Goal: Check status: Check status

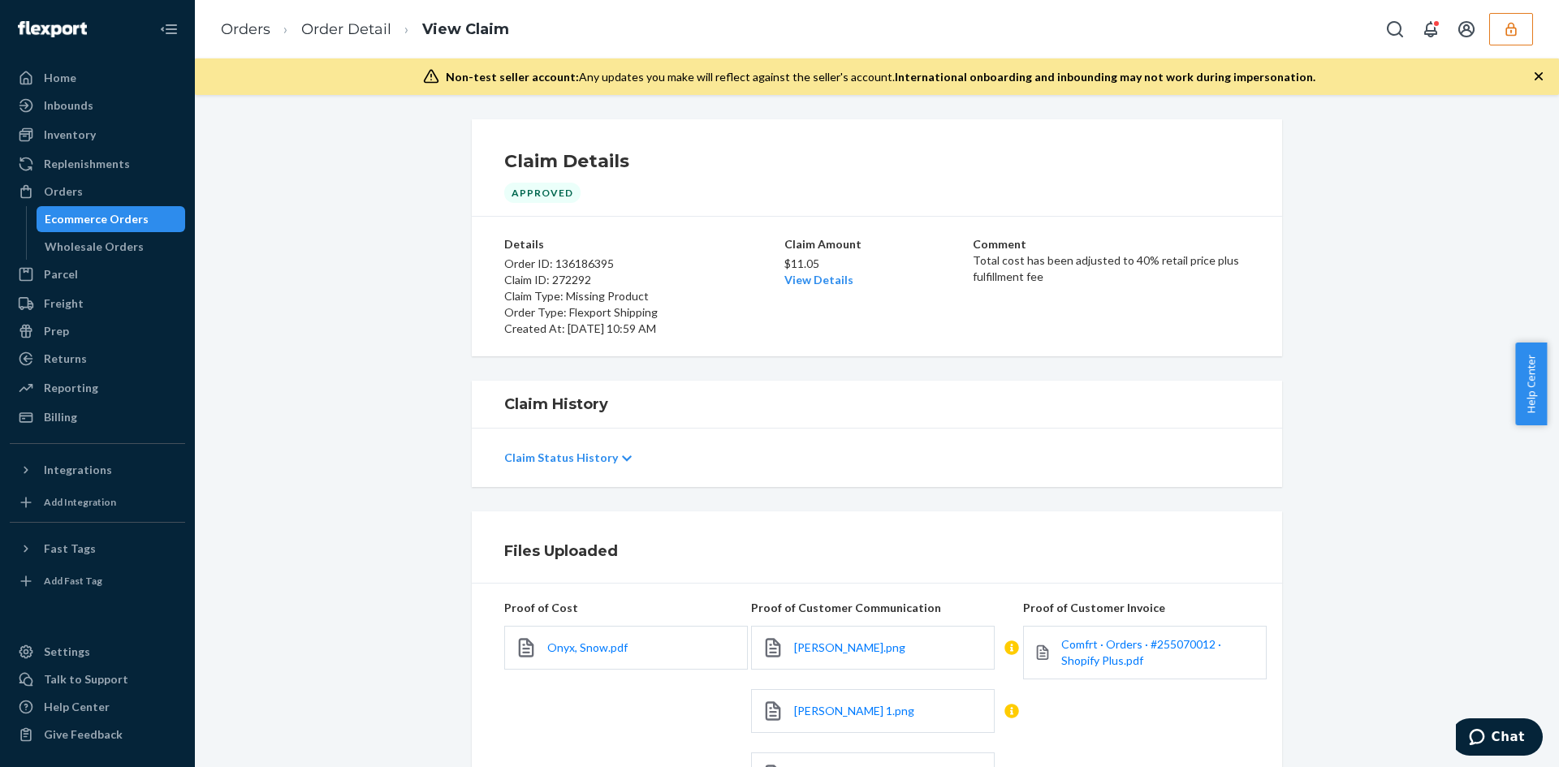
scroll to position [406, 0]
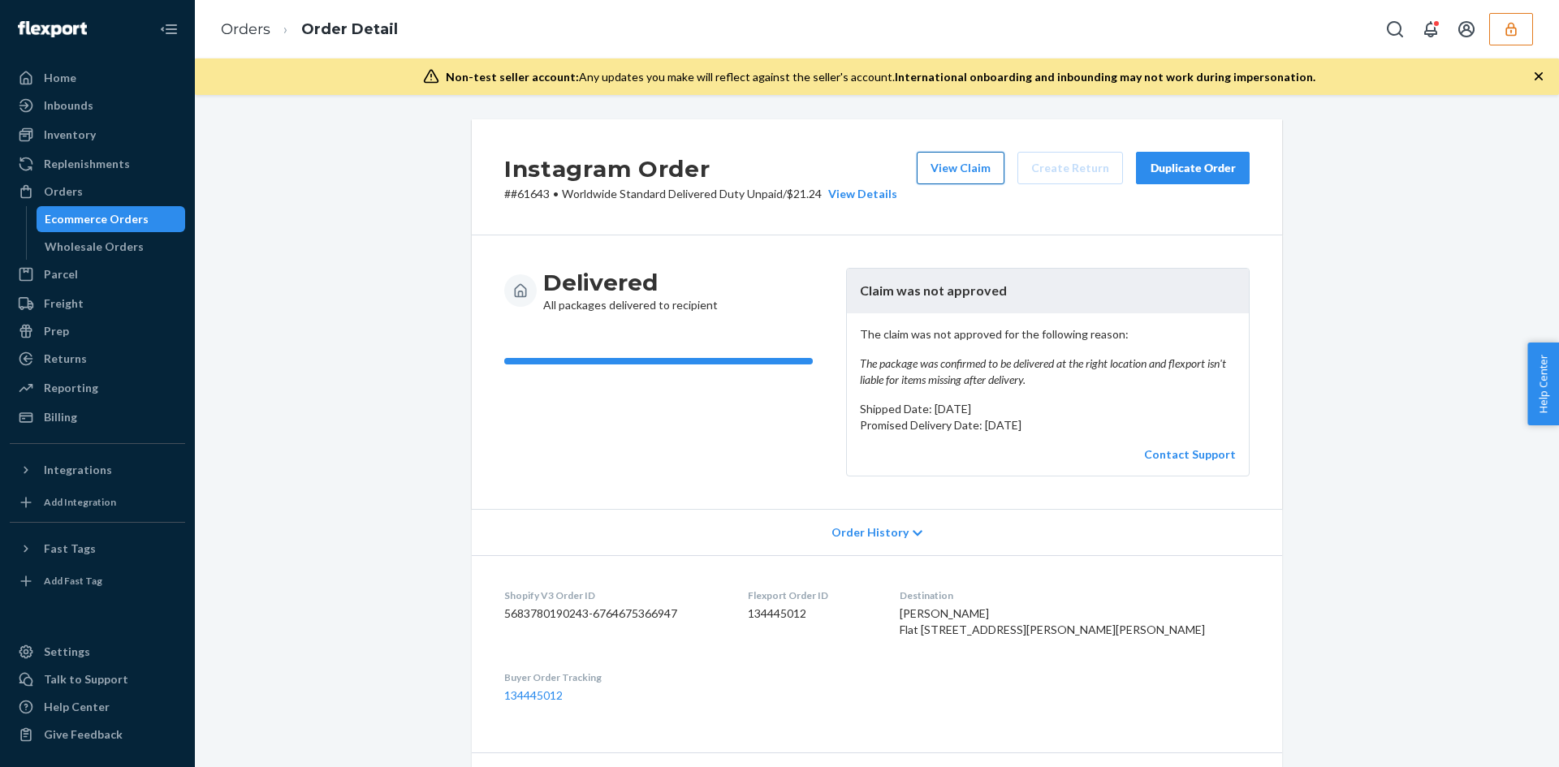
click at [955, 165] on button "View Claim" at bounding box center [961, 168] width 88 height 32
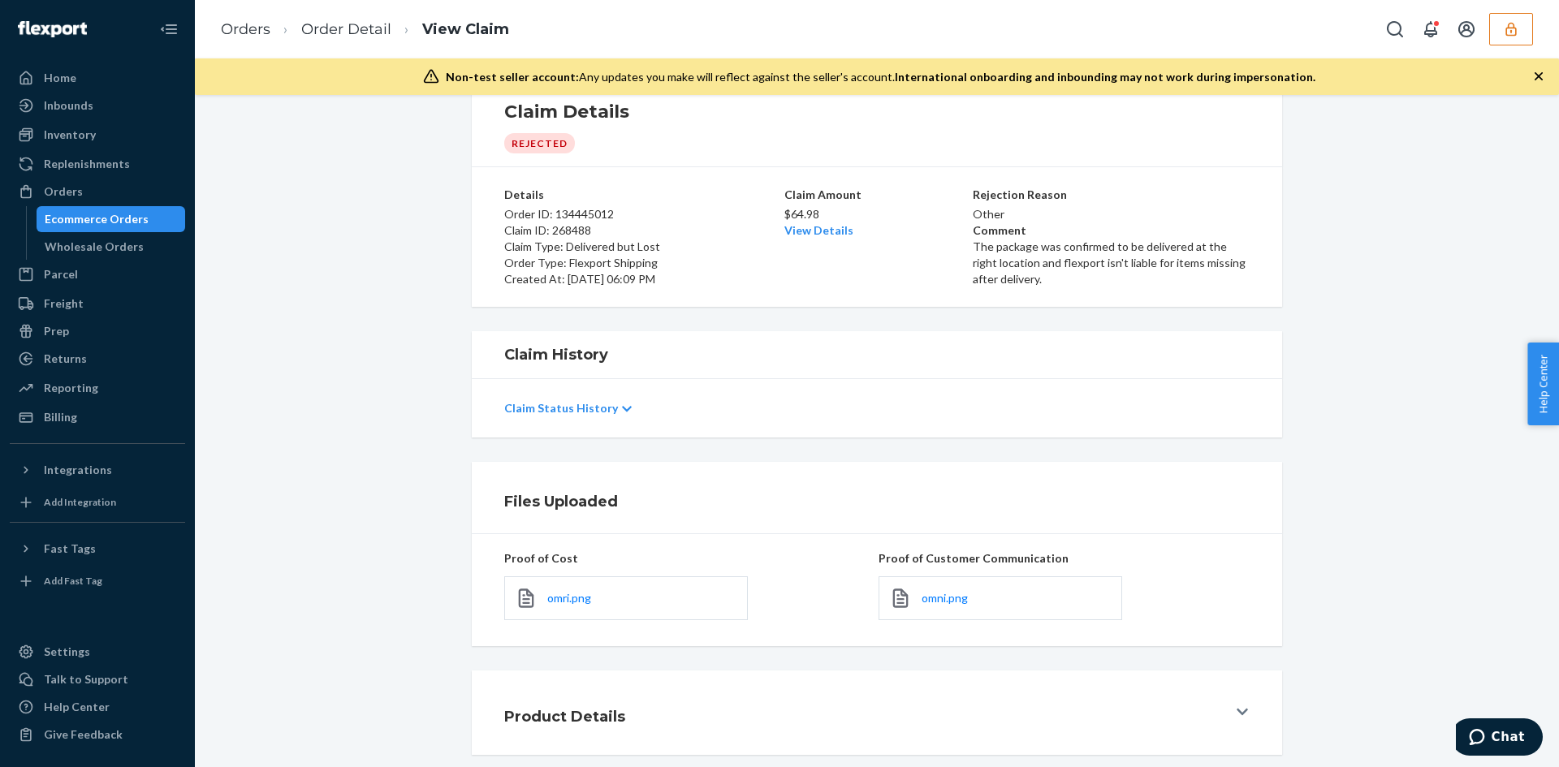
scroll to position [97, 0]
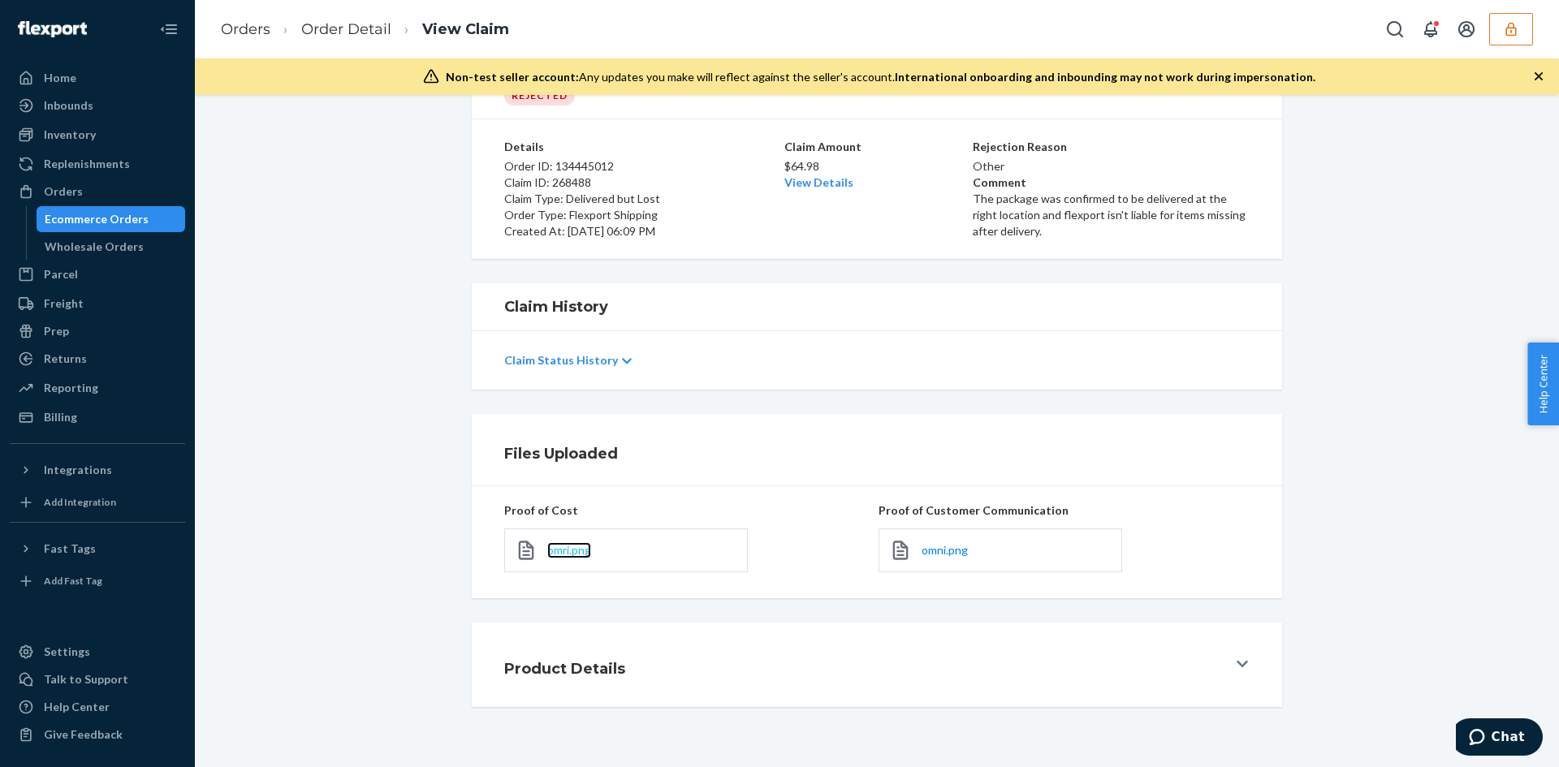
click at [581, 551] on span "omri.png" at bounding box center [569, 550] width 44 height 14
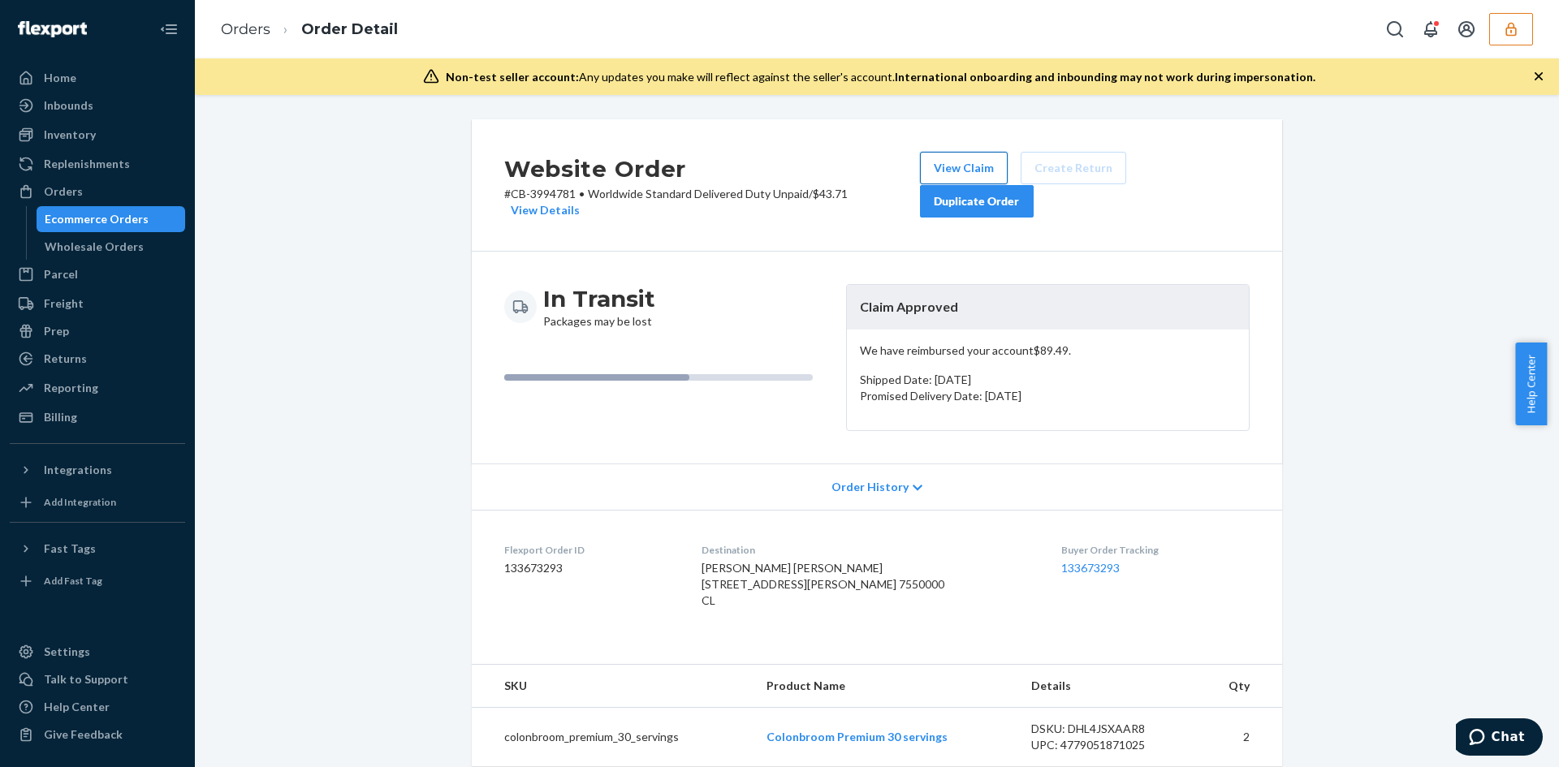
click at [971, 163] on button "View Claim" at bounding box center [964, 168] width 88 height 32
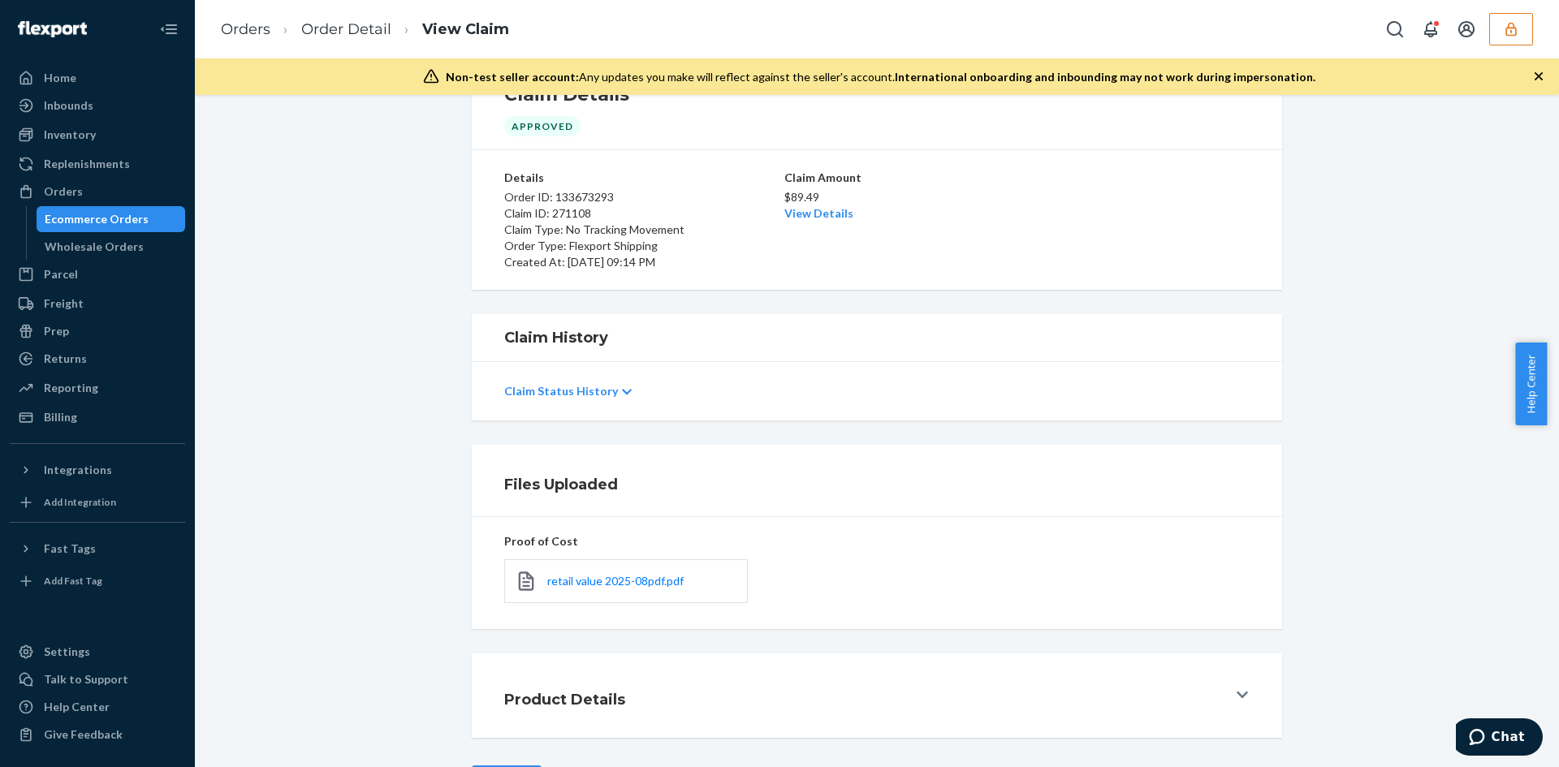
scroll to position [130, 0]
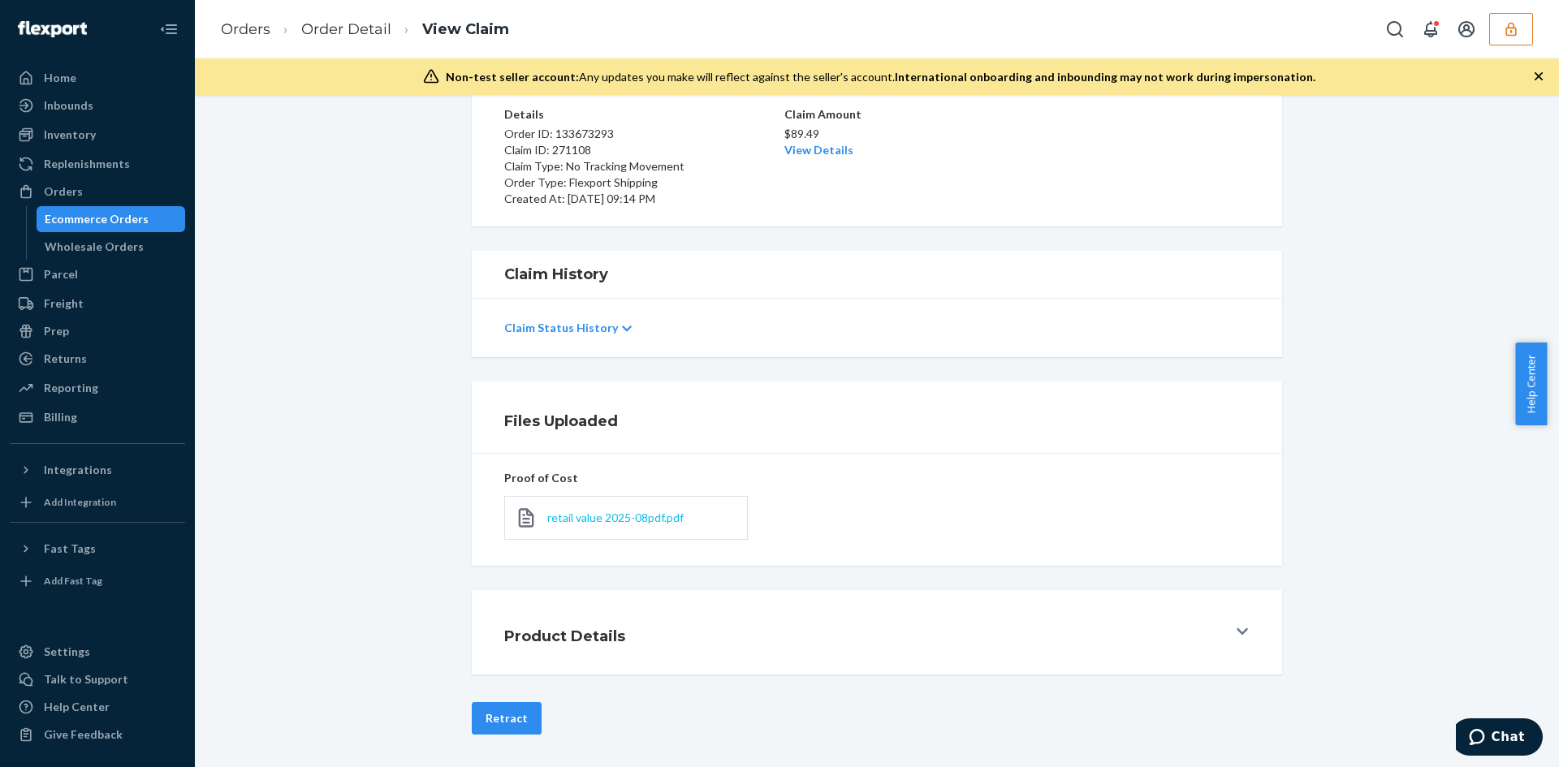
click at [637, 515] on span "retail value 2025-08pdf.pdf" at bounding box center [615, 518] width 136 height 14
click at [603, 518] on span "retail value 2025-08pdf.pdf" at bounding box center [615, 518] width 136 height 14
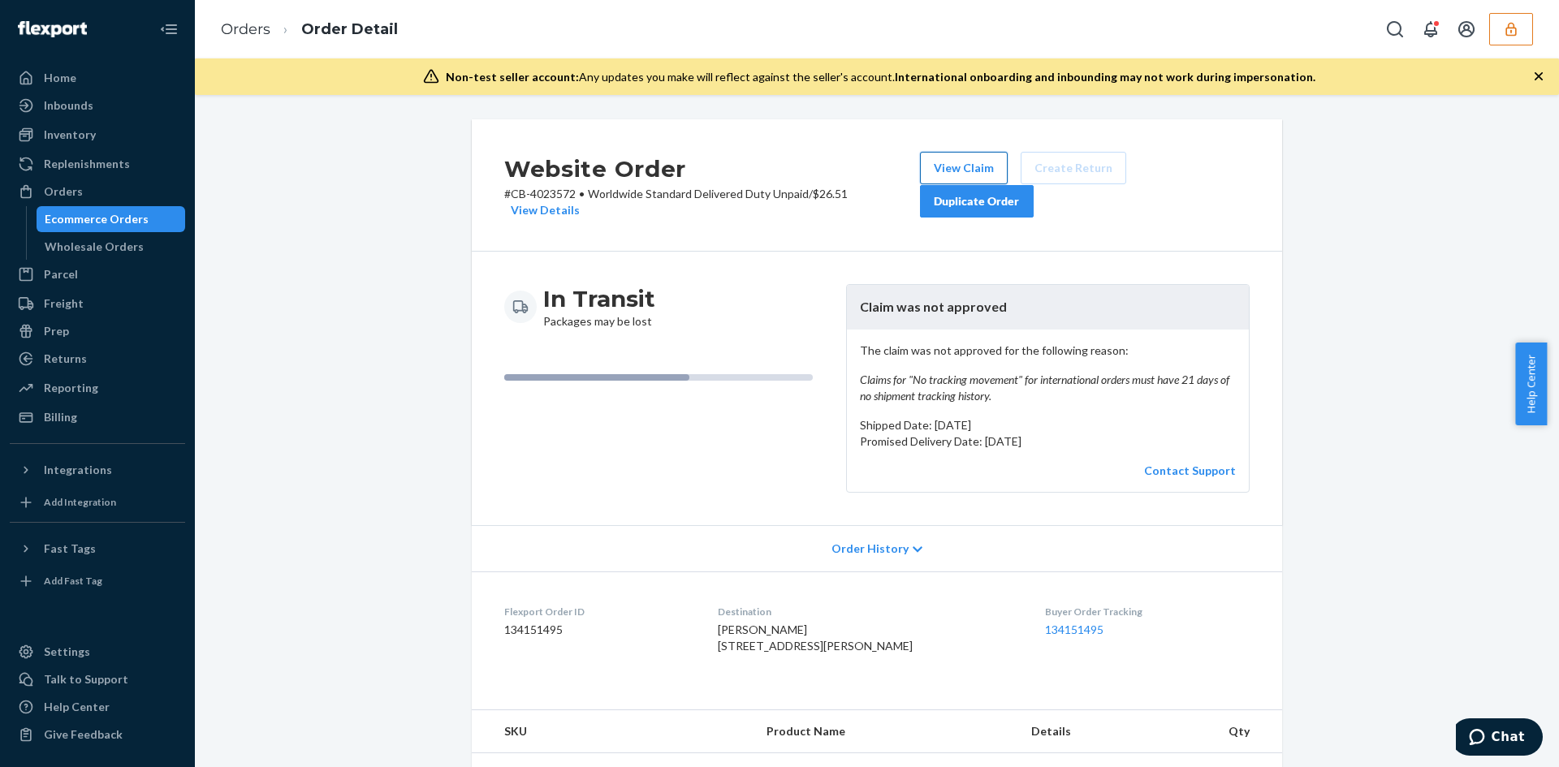
click at [957, 152] on button "View Claim" at bounding box center [964, 168] width 88 height 32
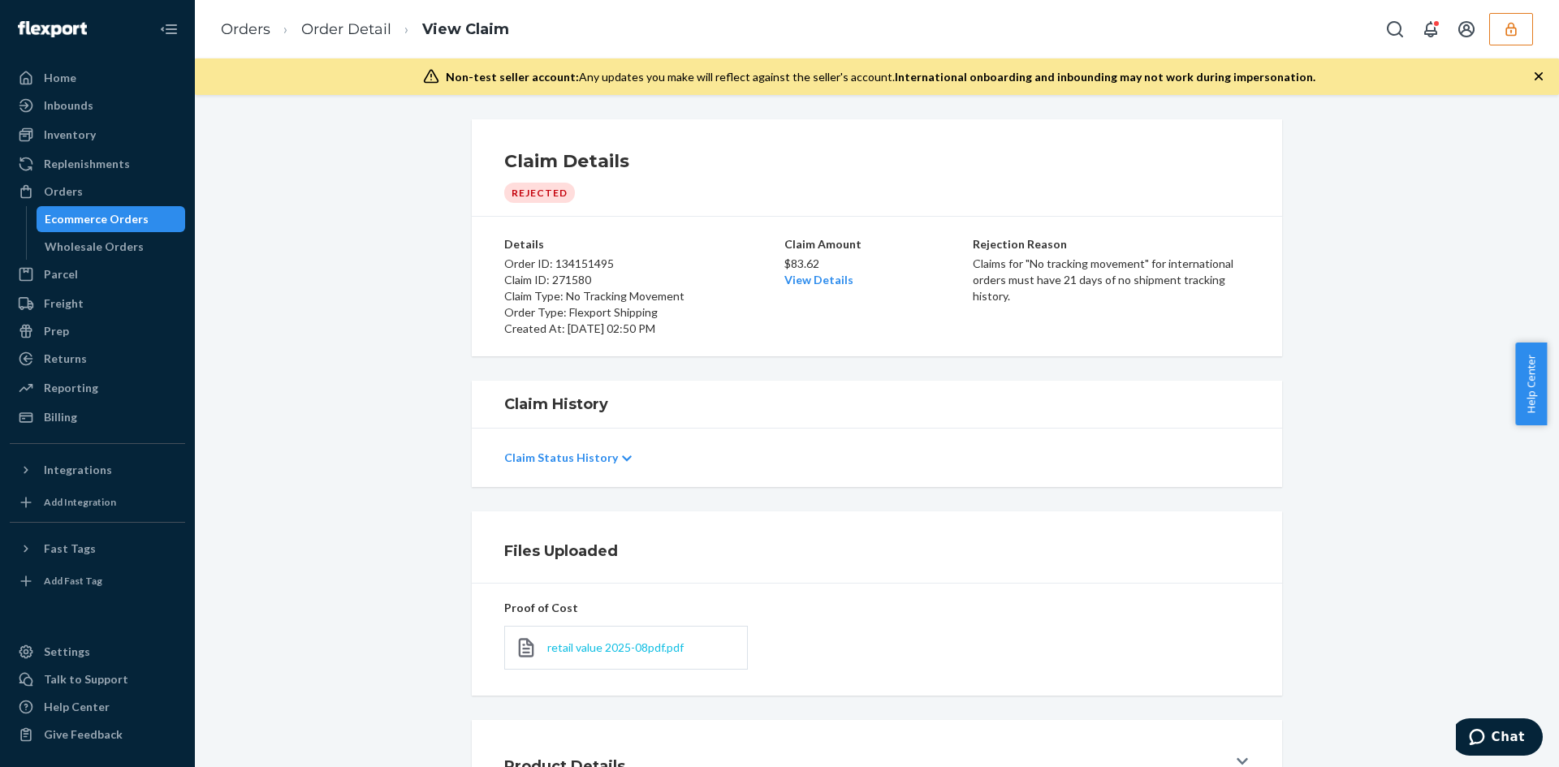
click at [638, 645] on span "retail value 2025-08pdf.pdf" at bounding box center [615, 648] width 136 height 14
click at [647, 641] on span "retail value 2025-08pdf.pdf" at bounding box center [615, 648] width 136 height 14
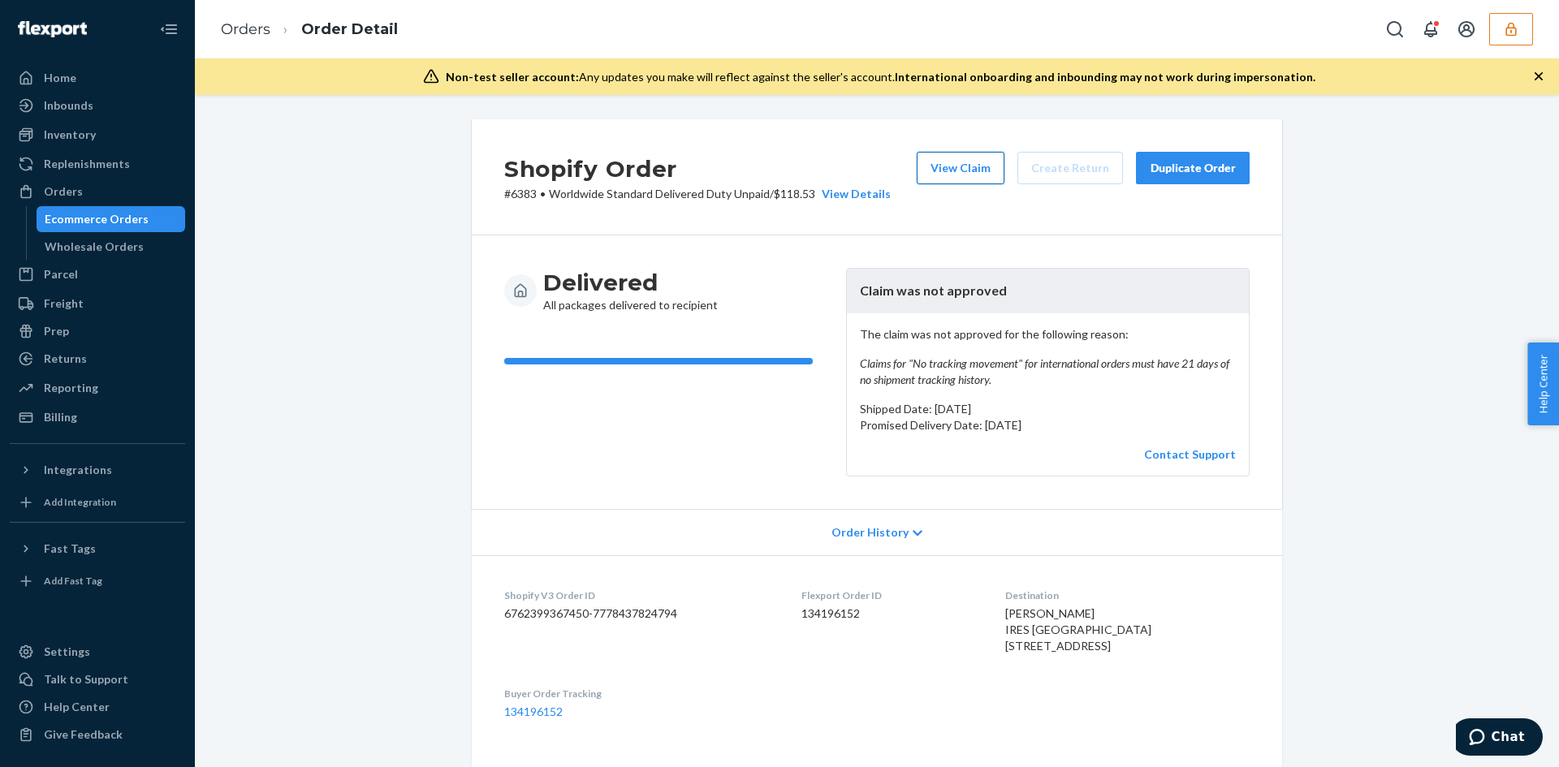
click at [926, 175] on button "View Claim" at bounding box center [961, 168] width 88 height 32
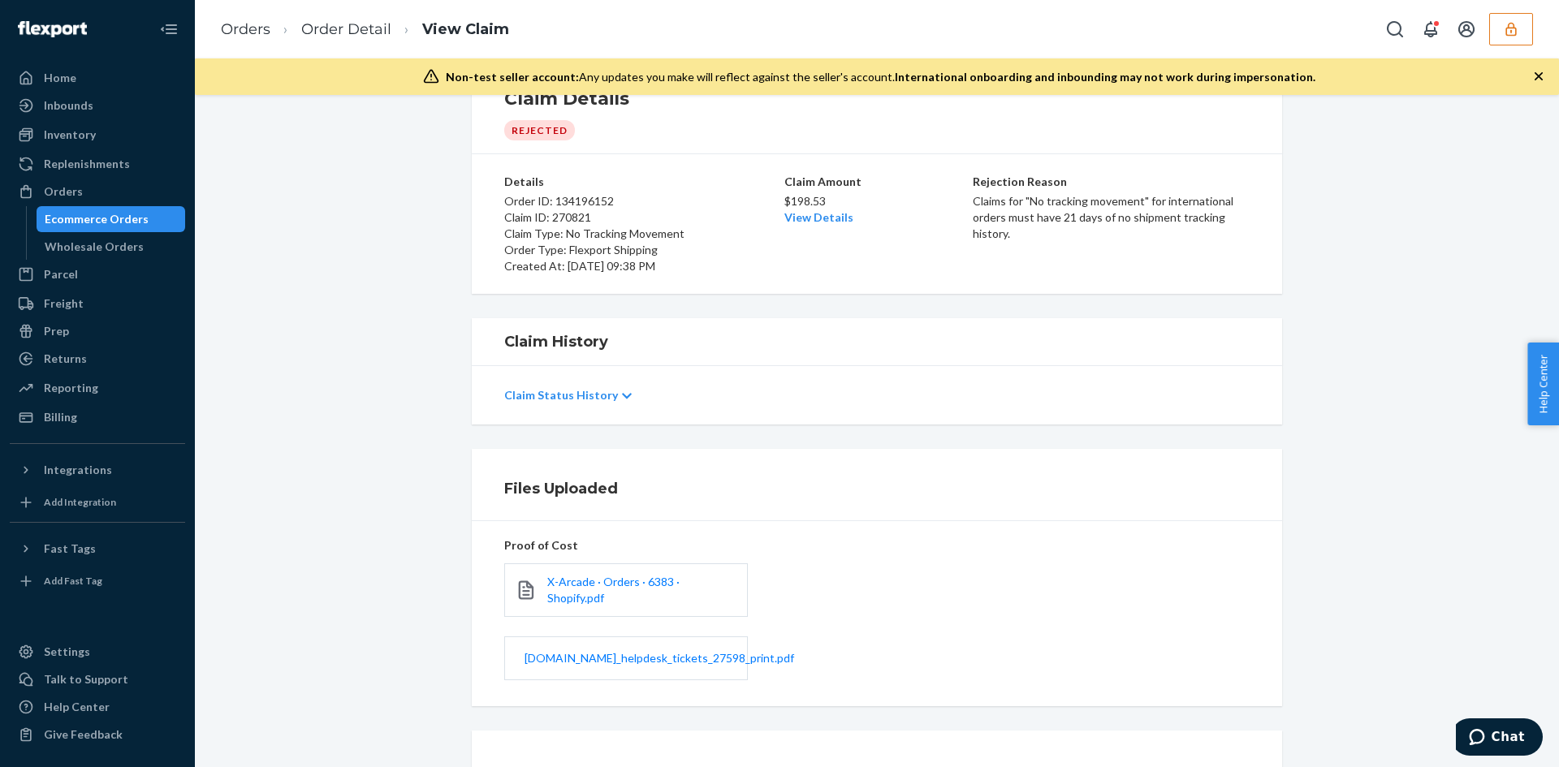
scroll to position [81, 0]
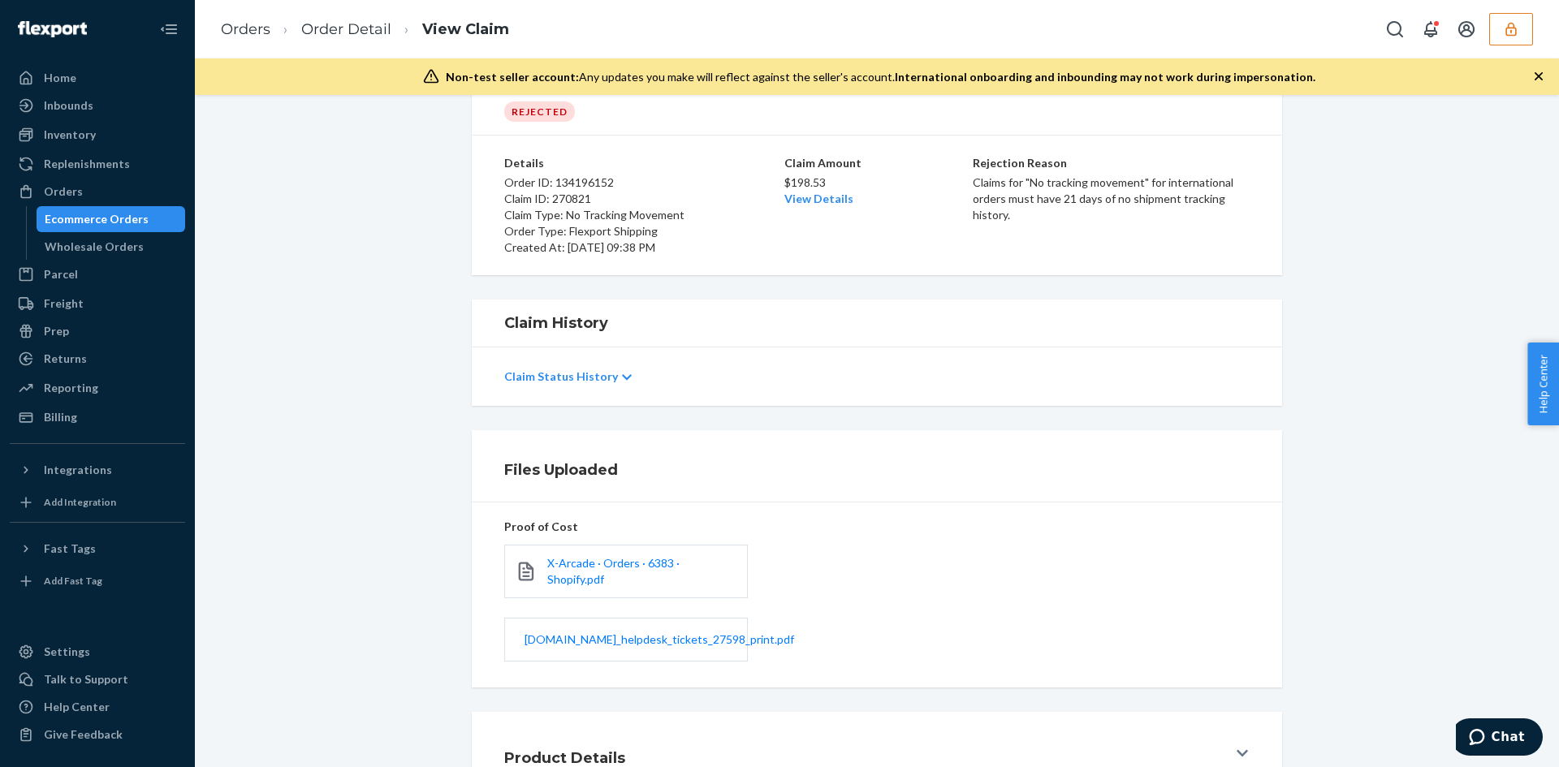
drag, startPoint x: 611, startPoint y: 568, endPoint x: 650, endPoint y: 586, distance: 42.5
click at [650, 586] on div "X-Arcade · Orders · 6383 · Shopify.pdf" at bounding box center [626, 572] width 244 height 54
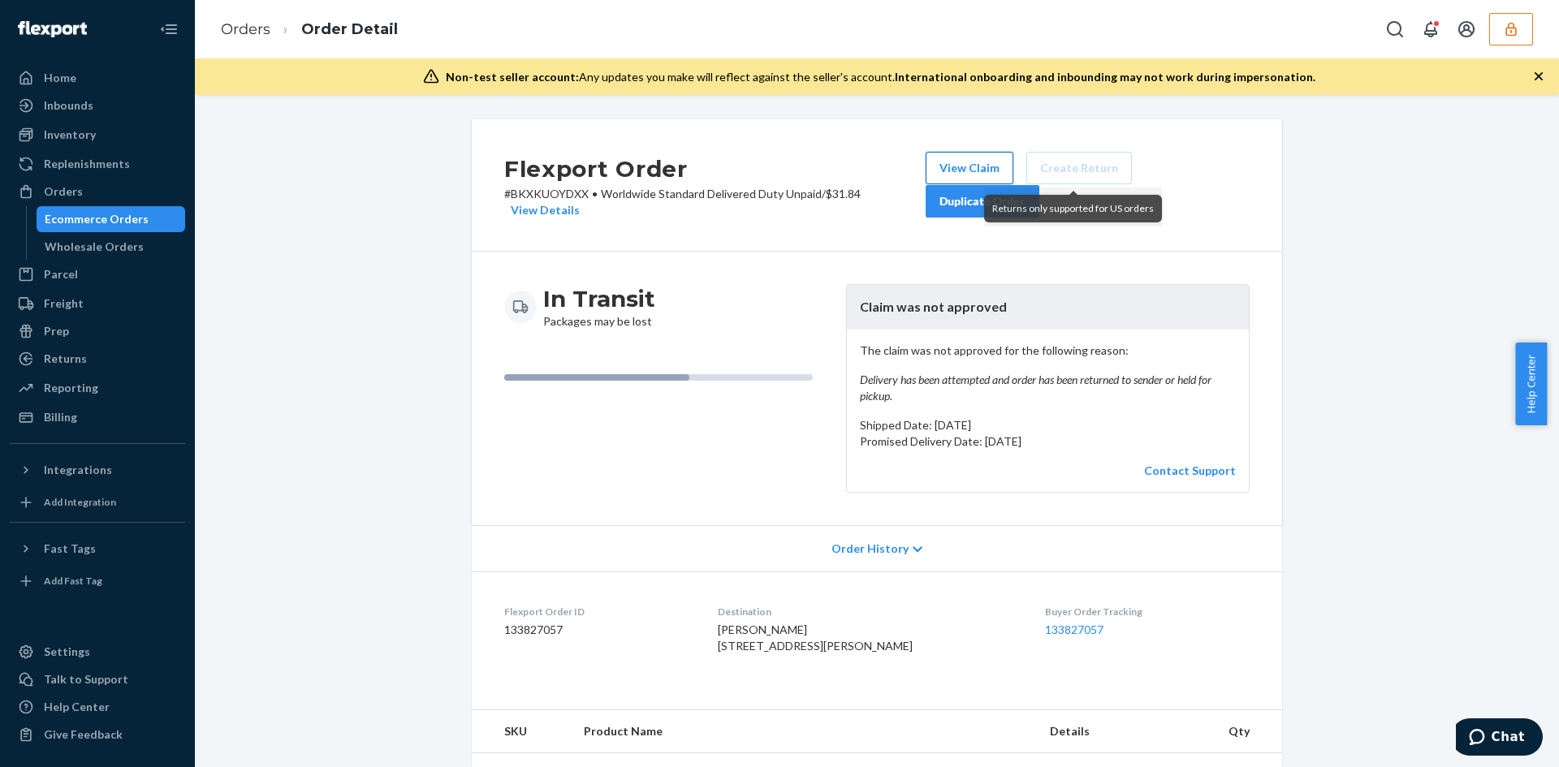
click at [975, 157] on button "View Claim" at bounding box center [970, 168] width 88 height 32
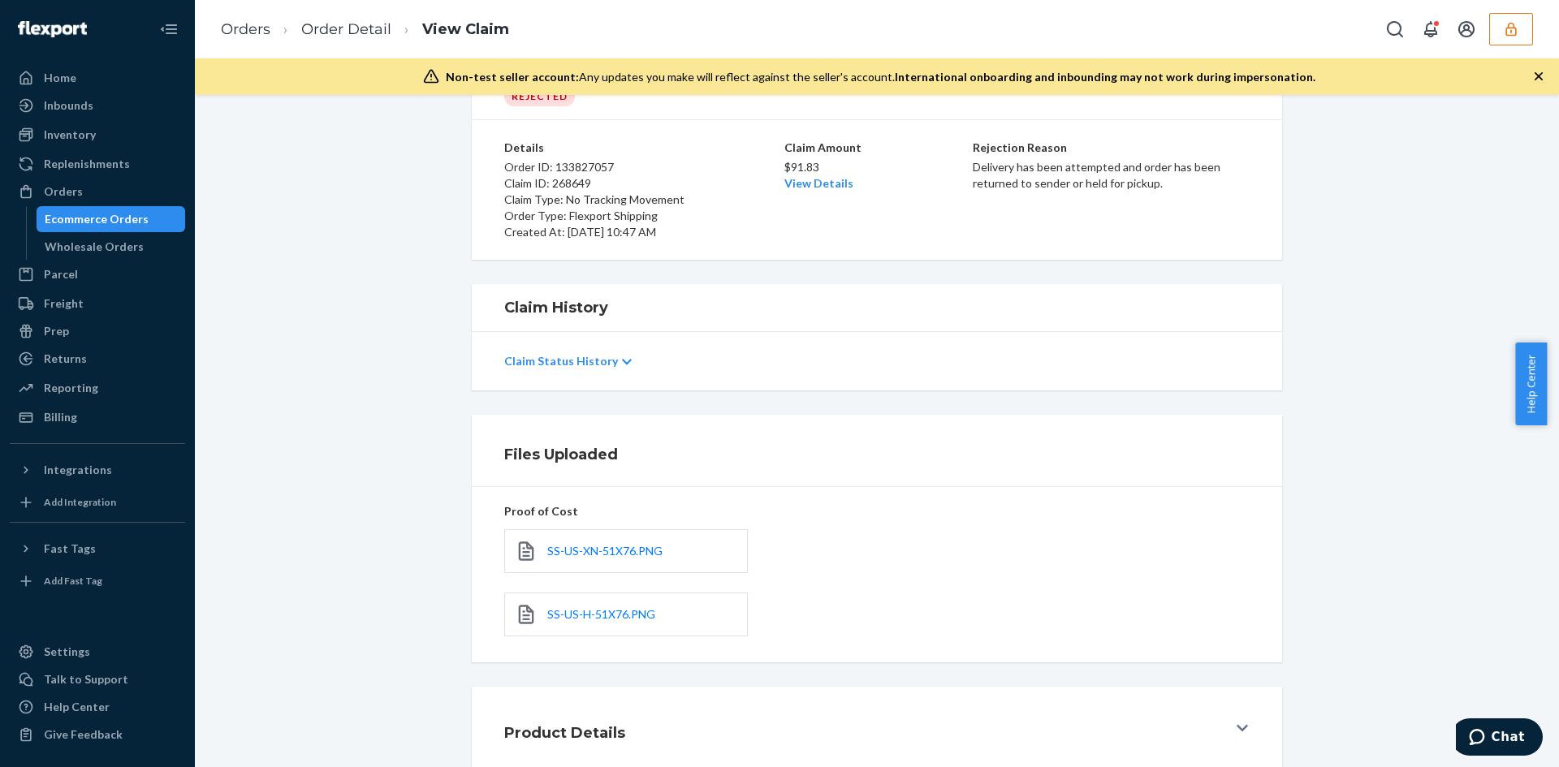
scroll to position [161, 0]
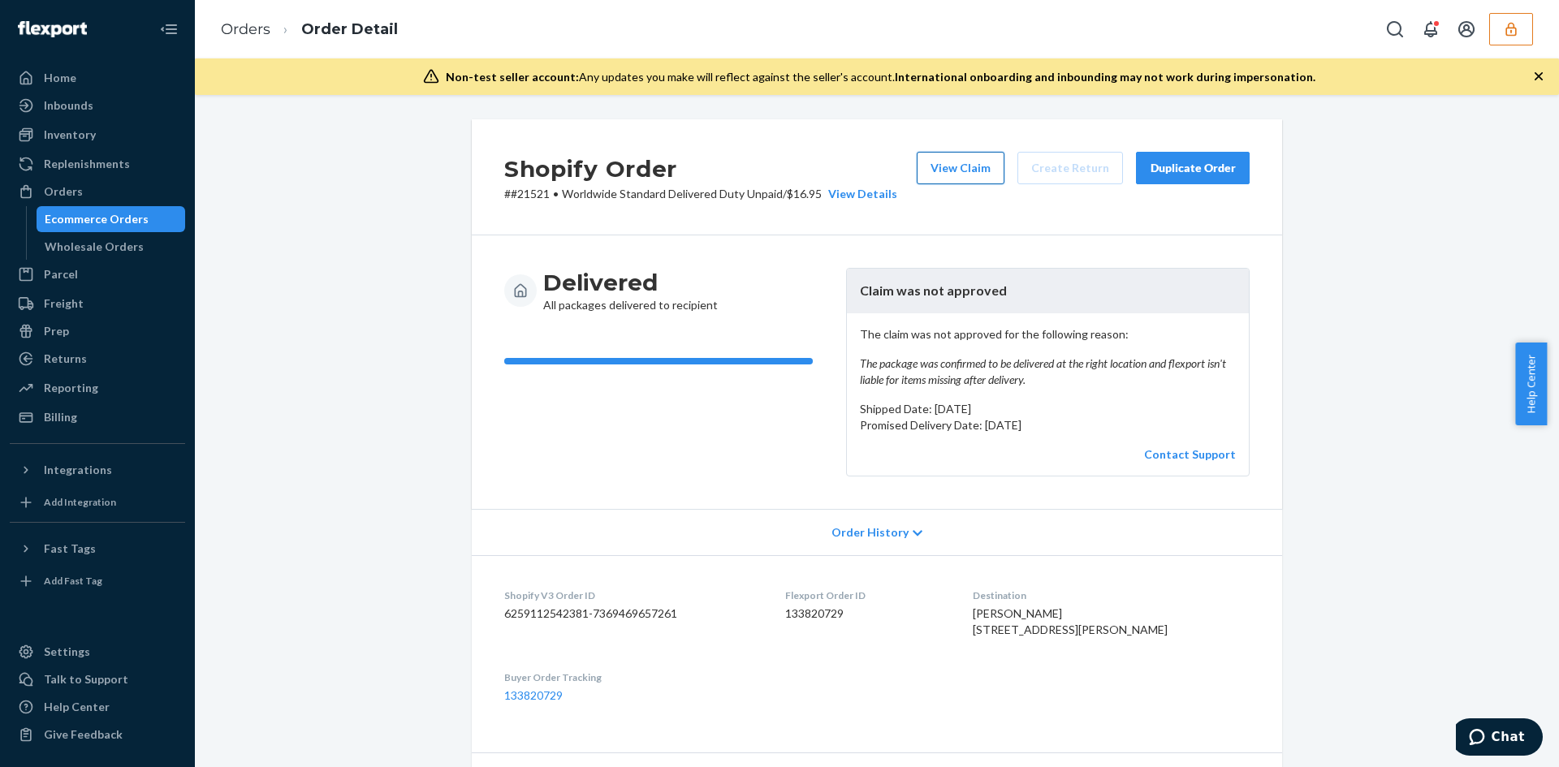
click at [973, 168] on button "View Claim" at bounding box center [961, 168] width 88 height 32
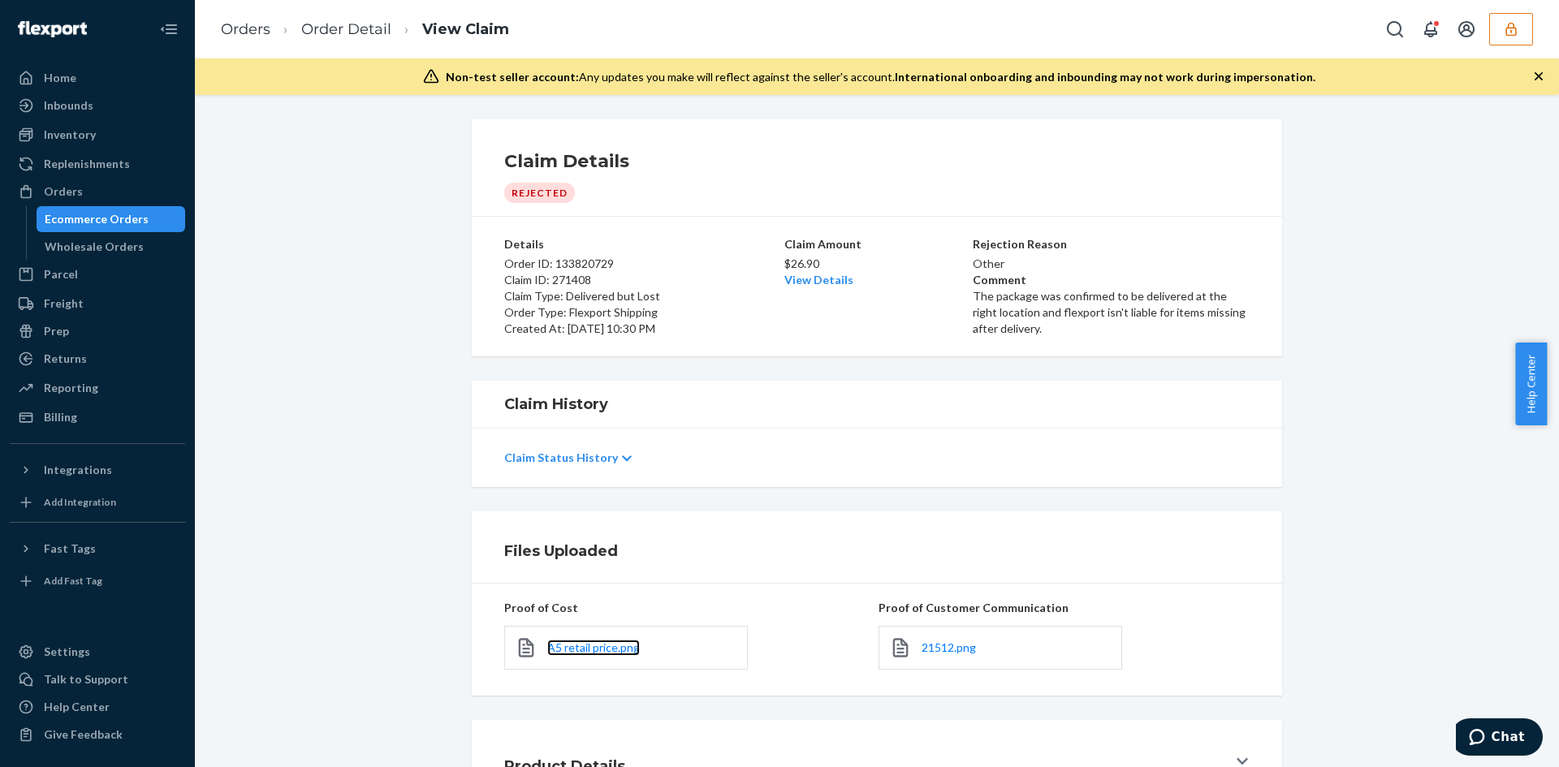
click at [602, 657] on div "A5 retail price.png" at bounding box center [626, 648] width 244 height 44
click at [592, 662] on div "A5 retail price.png" at bounding box center [626, 648] width 244 height 44
click at [588, 649] on span "A5 retail price.png" at bounding box center [593, 648] width 93 height 14
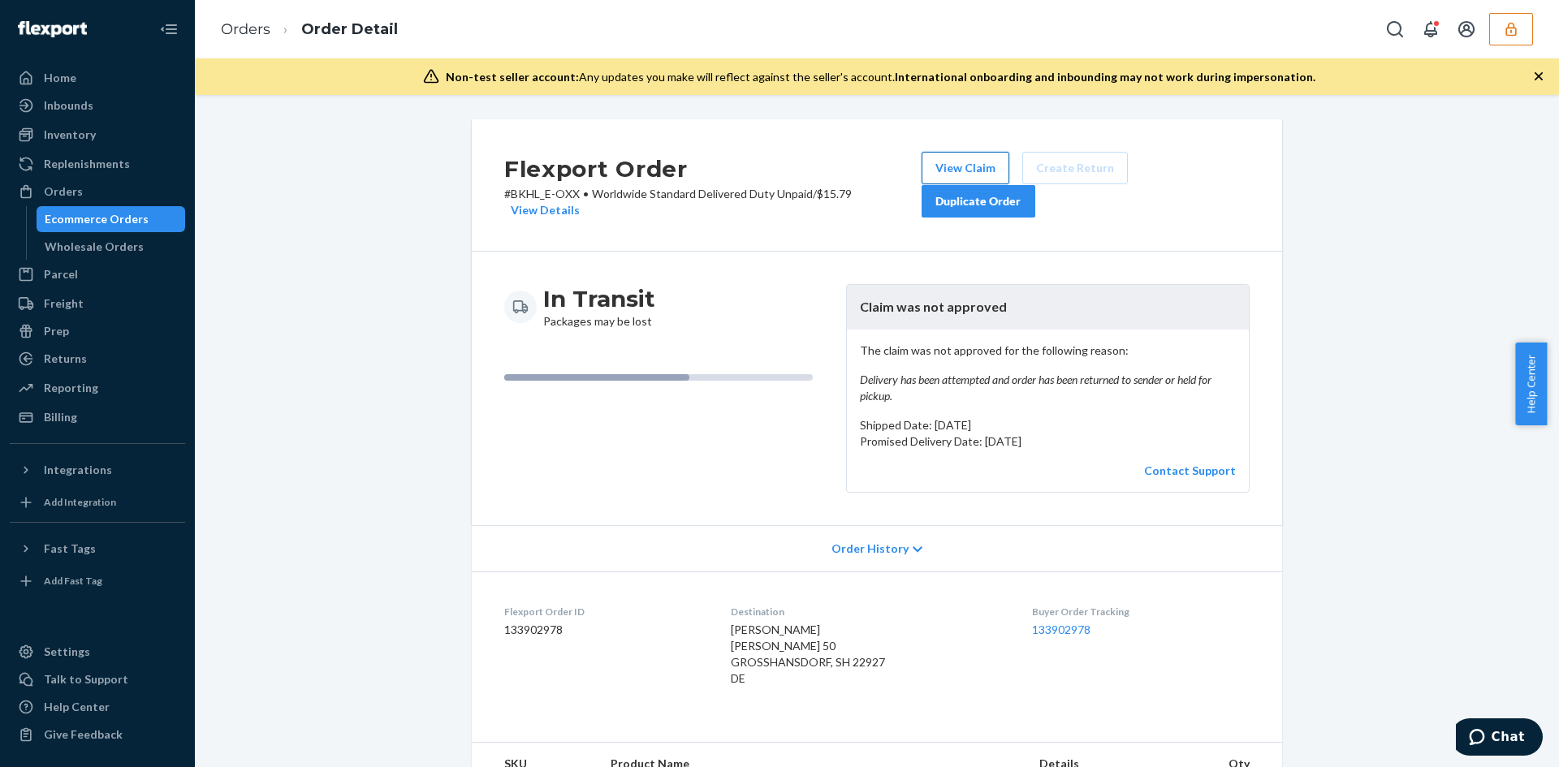
click at [956, 152] on button "View Claim" at bounding box center [966, 168] width 88 height 32
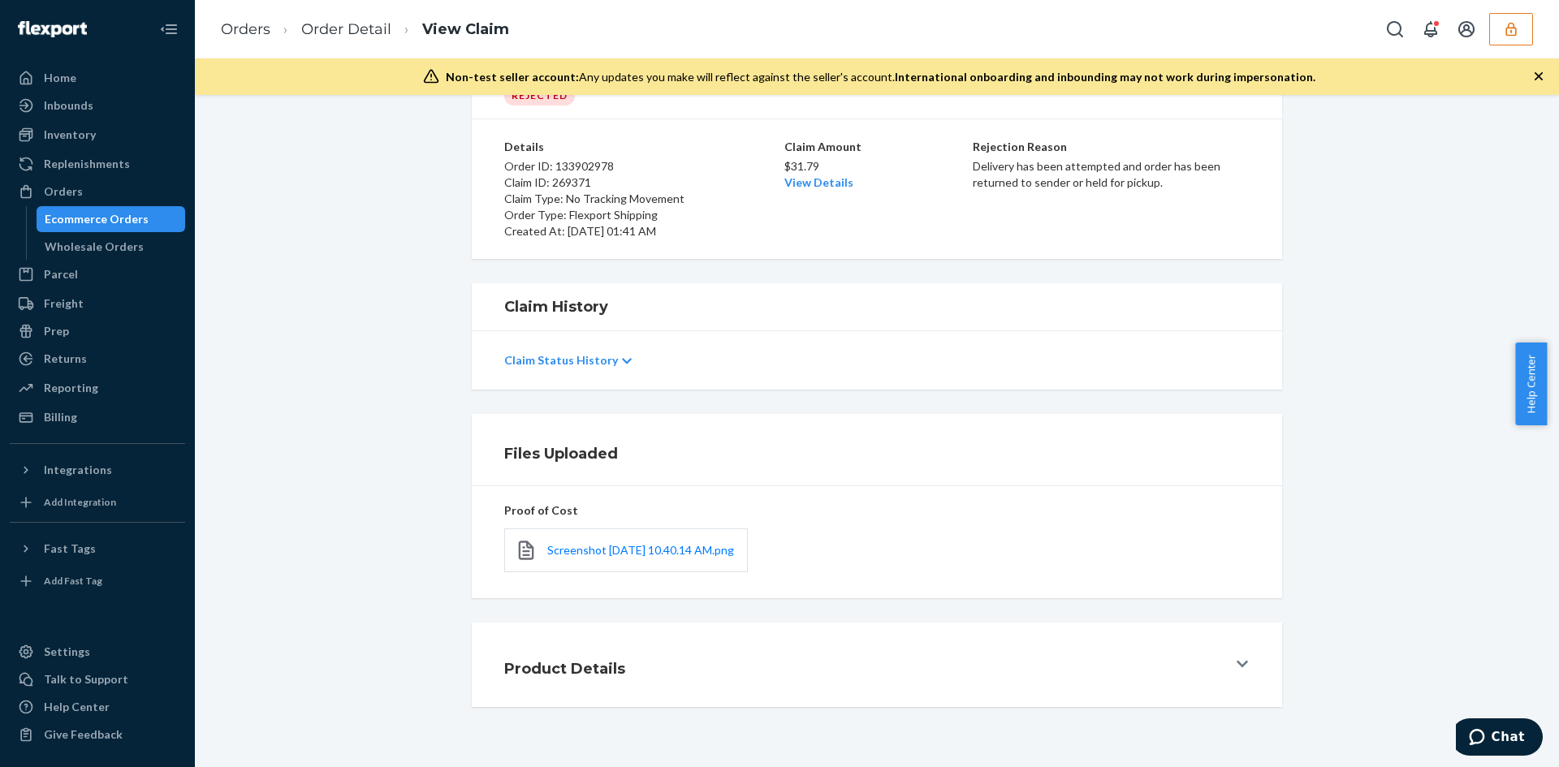
scroll to position [107, 0]
click at [598, 529] on div "Screenshot 2025-09-03 at 10.40.14 AM.png" at bounding box center [626, 551] width 244 height 44
click at [598, 543] on span "Screenshot 2025-09-03 at 10.40.14 AM.png" at bounding box center [640, 550] width 187 height 14
click at [589, 545] on link "Screenshot 2025-09-03 at 10.40.14 AM.png" at bounding box center [640, 550] width 187 height 16
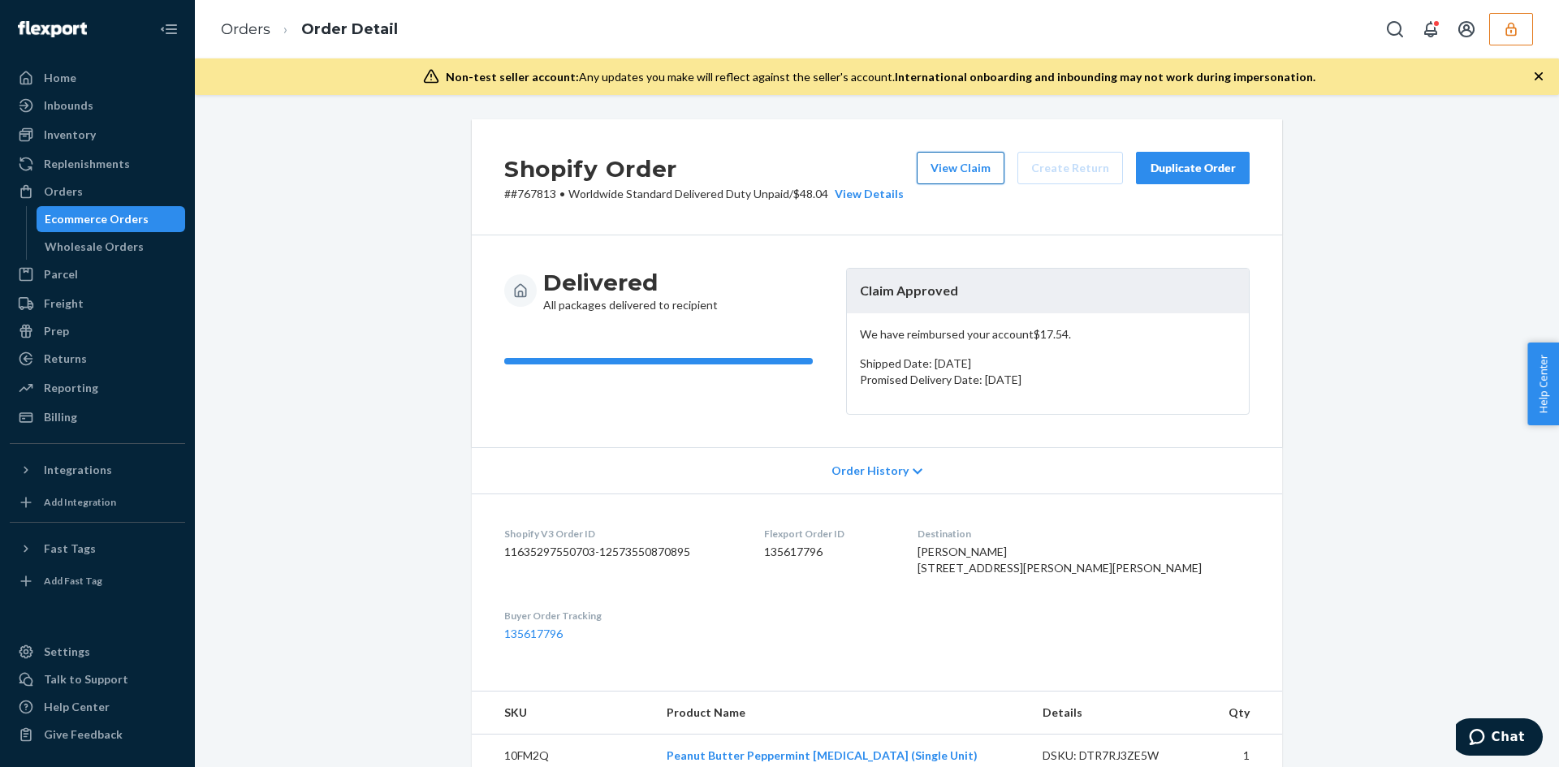
click at [934, 165] on button "View Claim" at bounding box center [961, 168] width 88 height 32
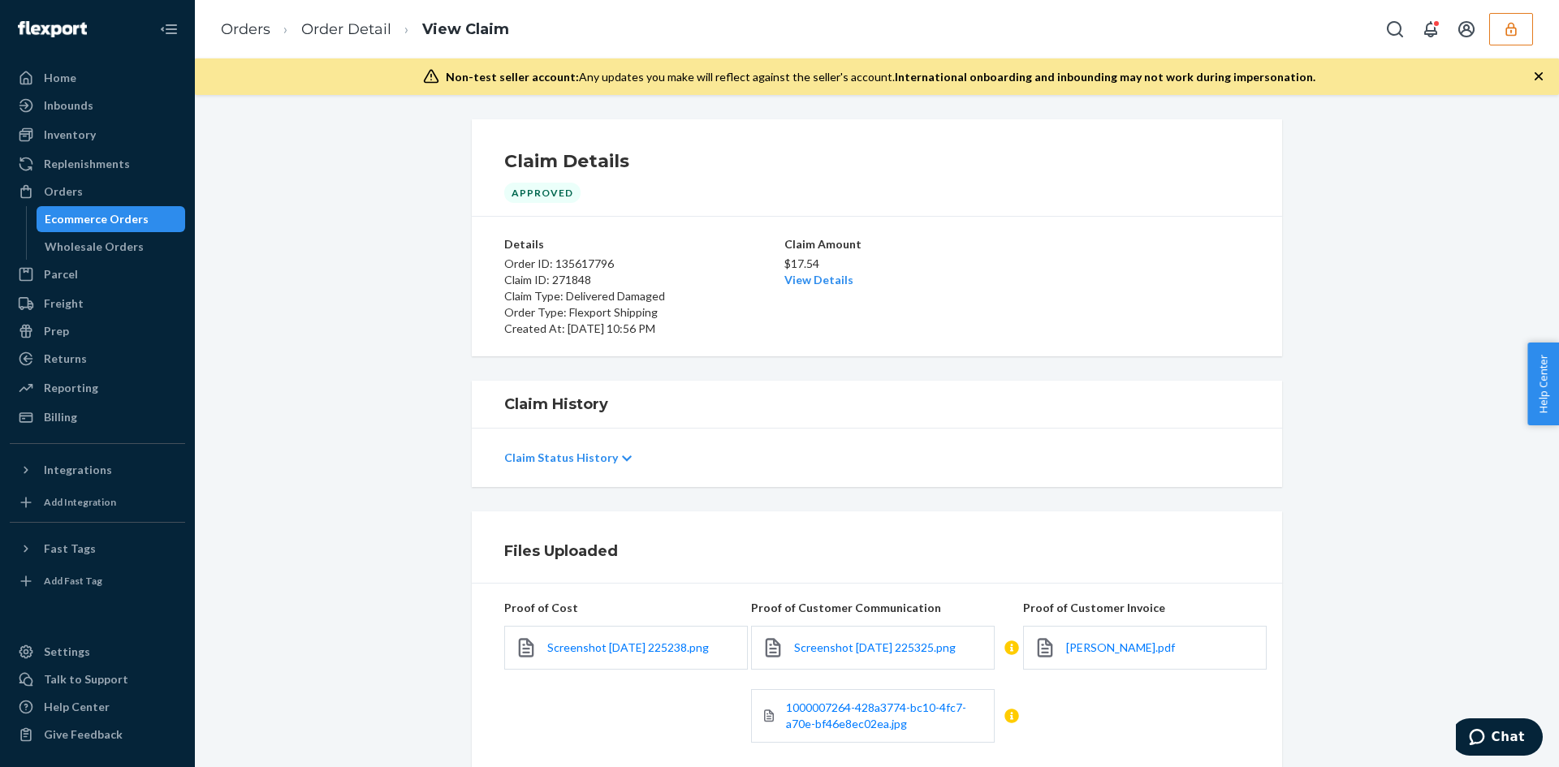
scroll to position [203, 0]
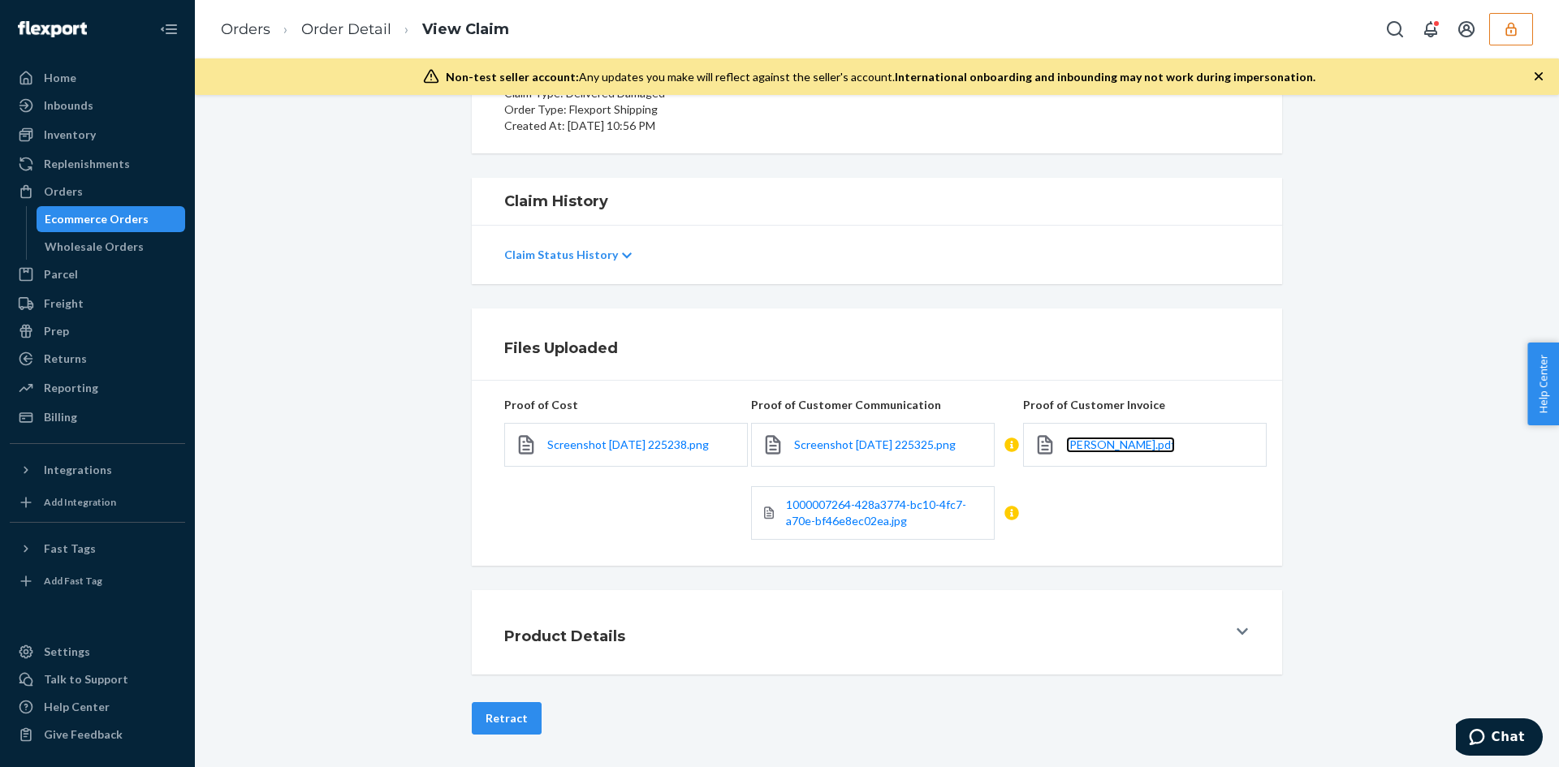
click at [1120, 452] on link "Sophie Marin.pdf" at bounding box center [1120, 445] width 109 height 16
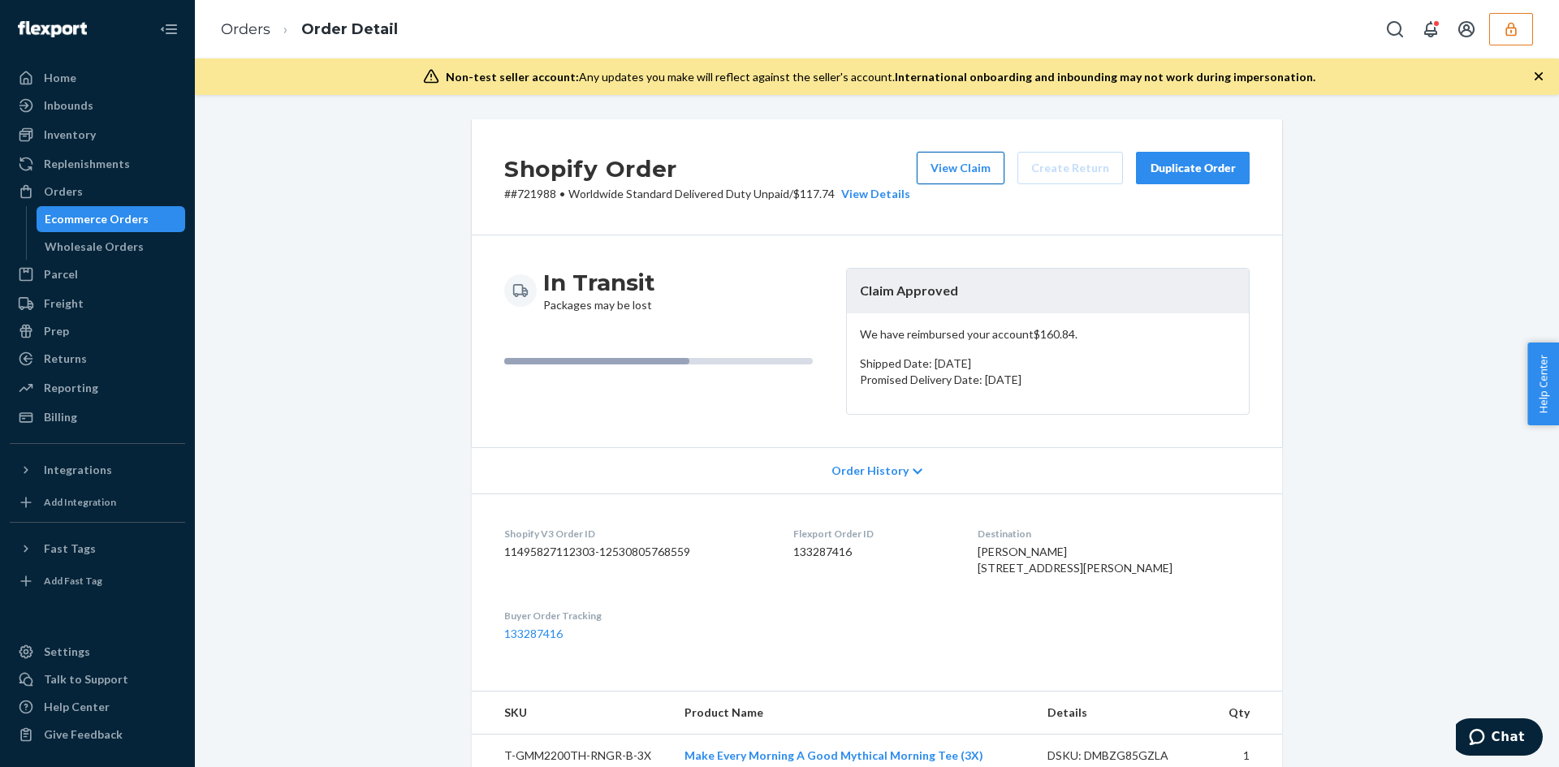
click at [996, 153] on button "View Claim" at bounding box center [961, 168] width 88 height 32
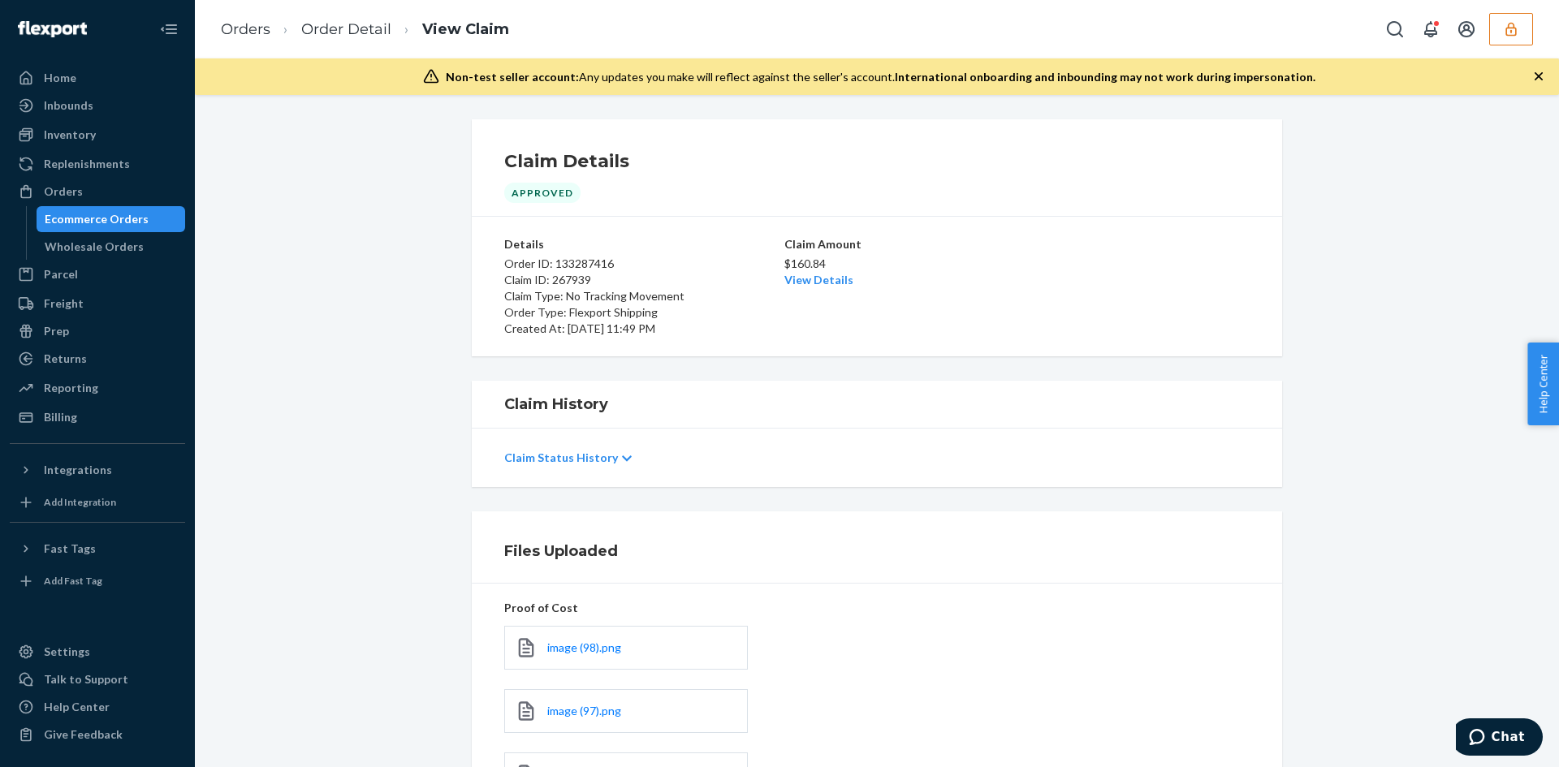
scroll to position [162, 0]
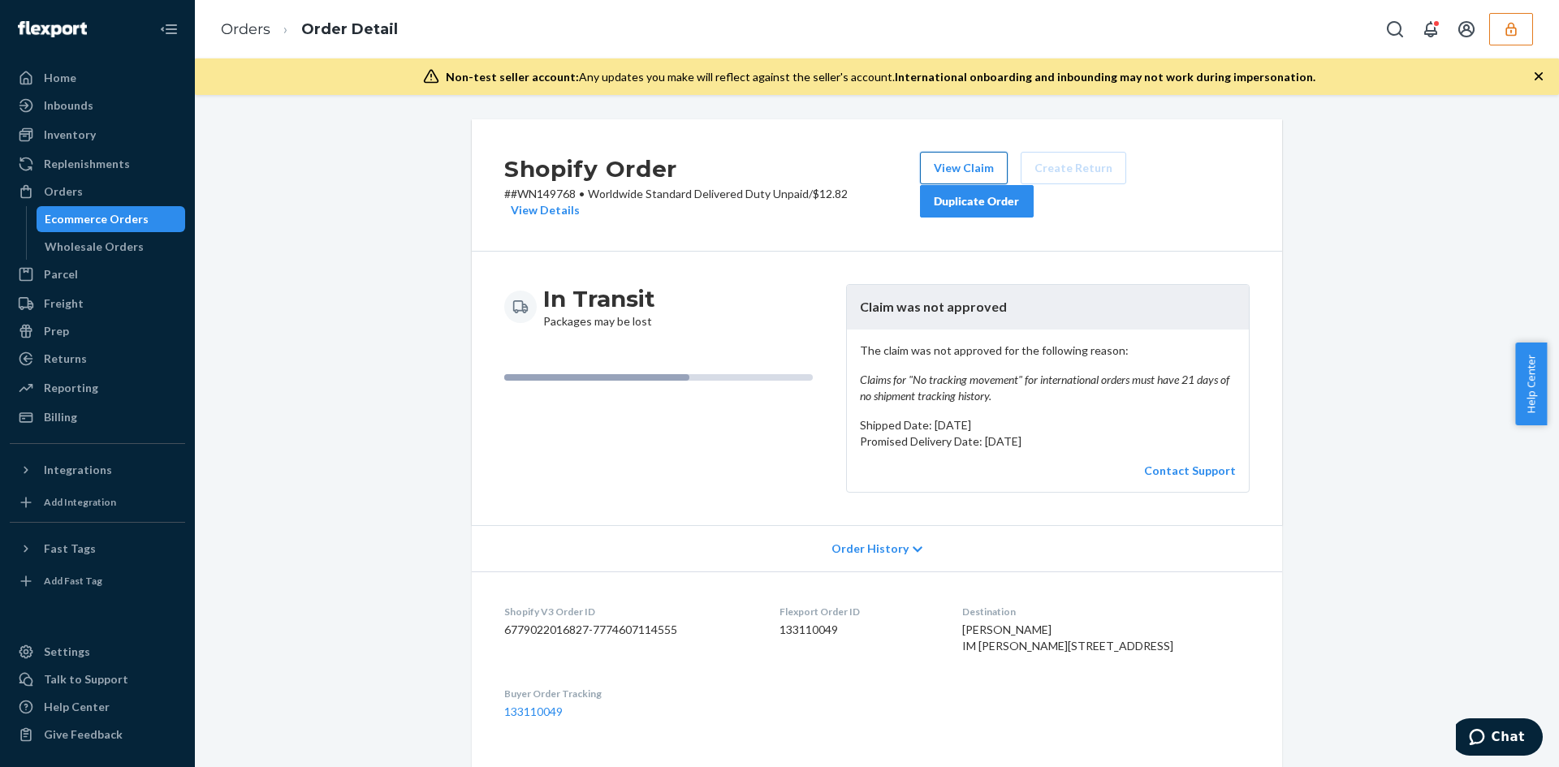
click at [958, 168] on button "View Claim" at bounding box center [964, 168] width 88 height 32
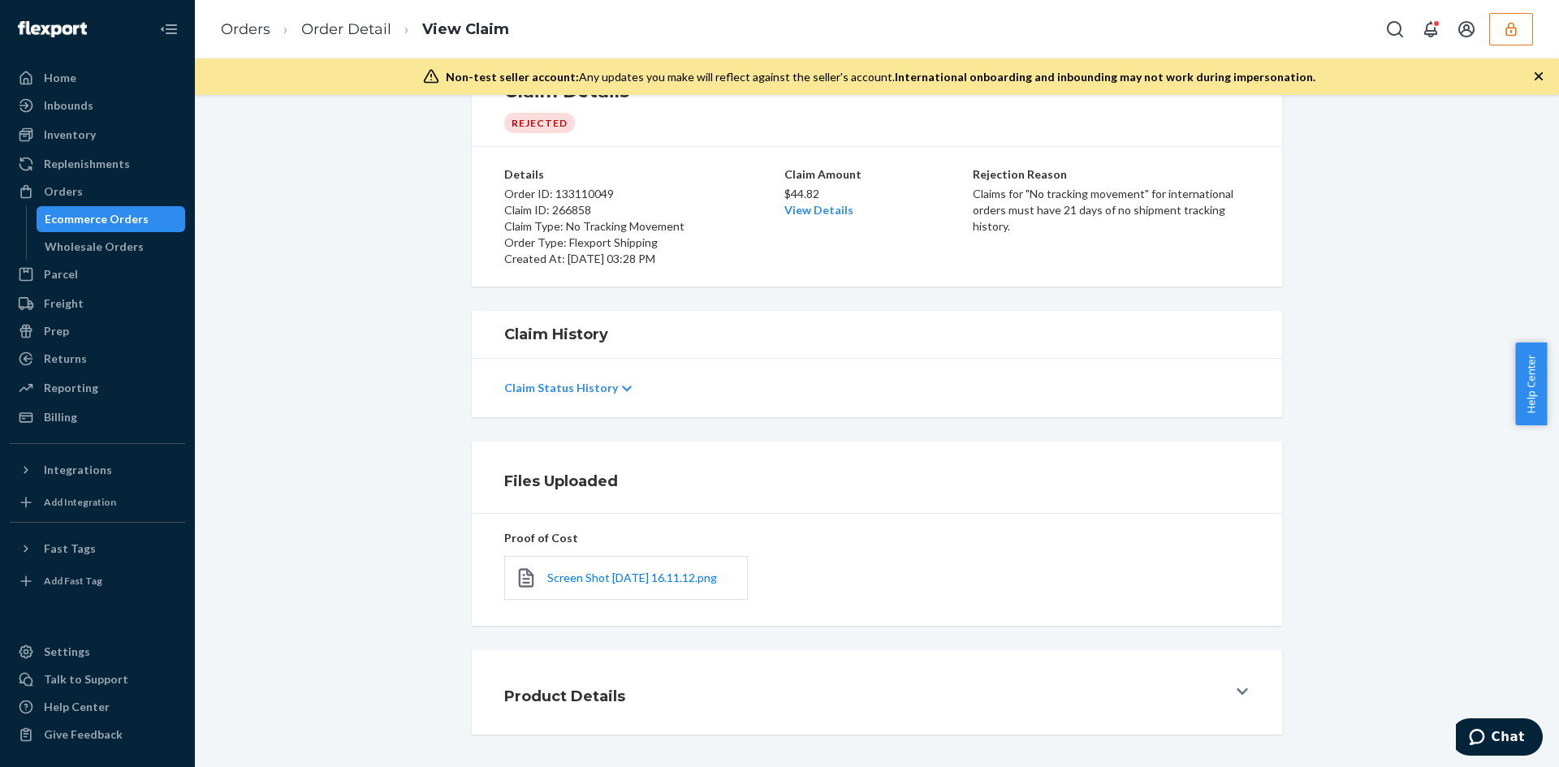
scroll to position [107, 0]
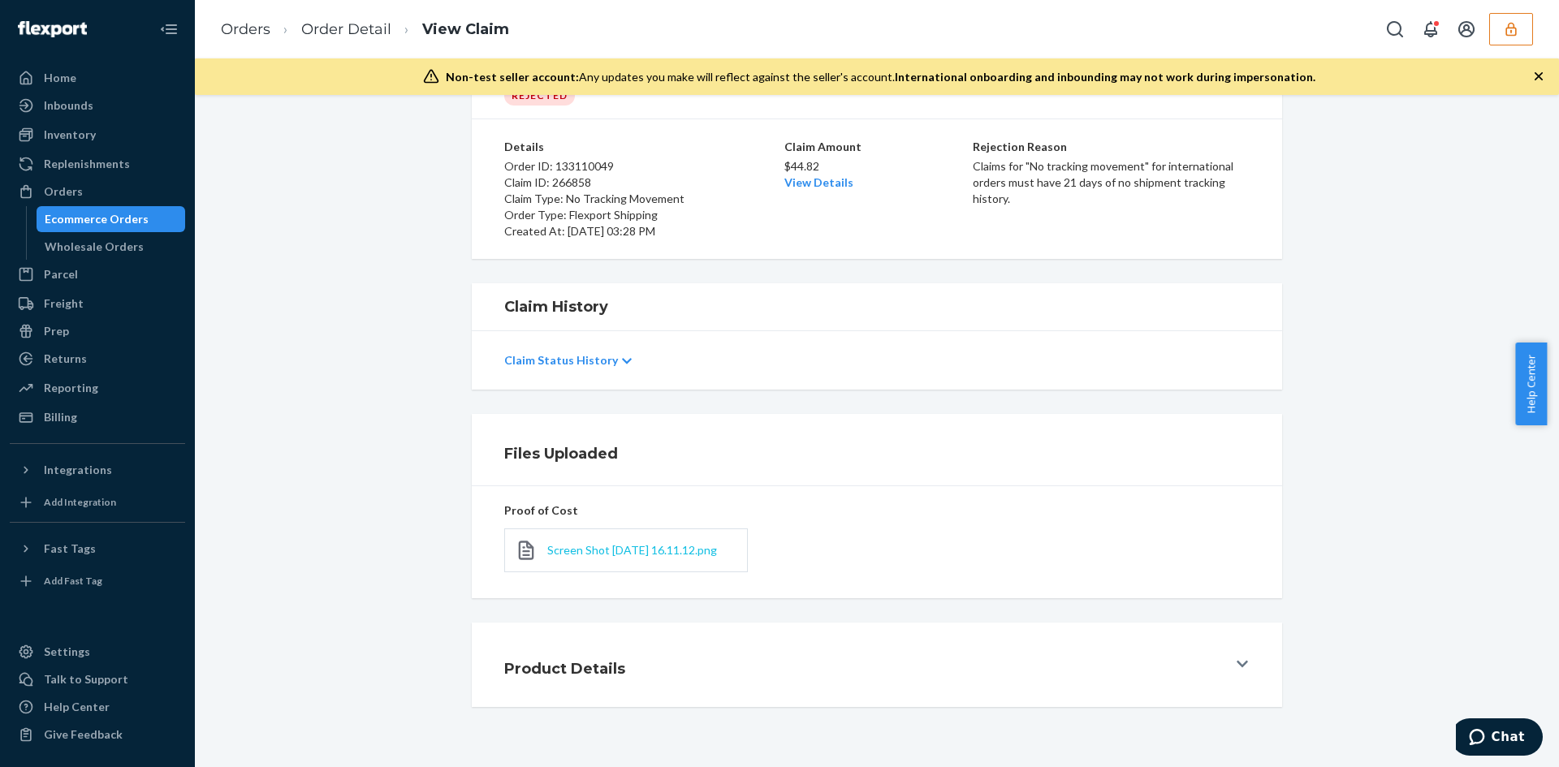
click at [589, 543] on span "Screen Shot 2025-07-07 at 16.11.12.png" at bounding box center [632, 550] width 170 height 14
click at [588, 546] on span "Screen Shot 2025-07-07 at 16.11.12.png" at bounding box center [632, 550] width 170 height 14
